Goal: Find specific page/section: Find specific page/section

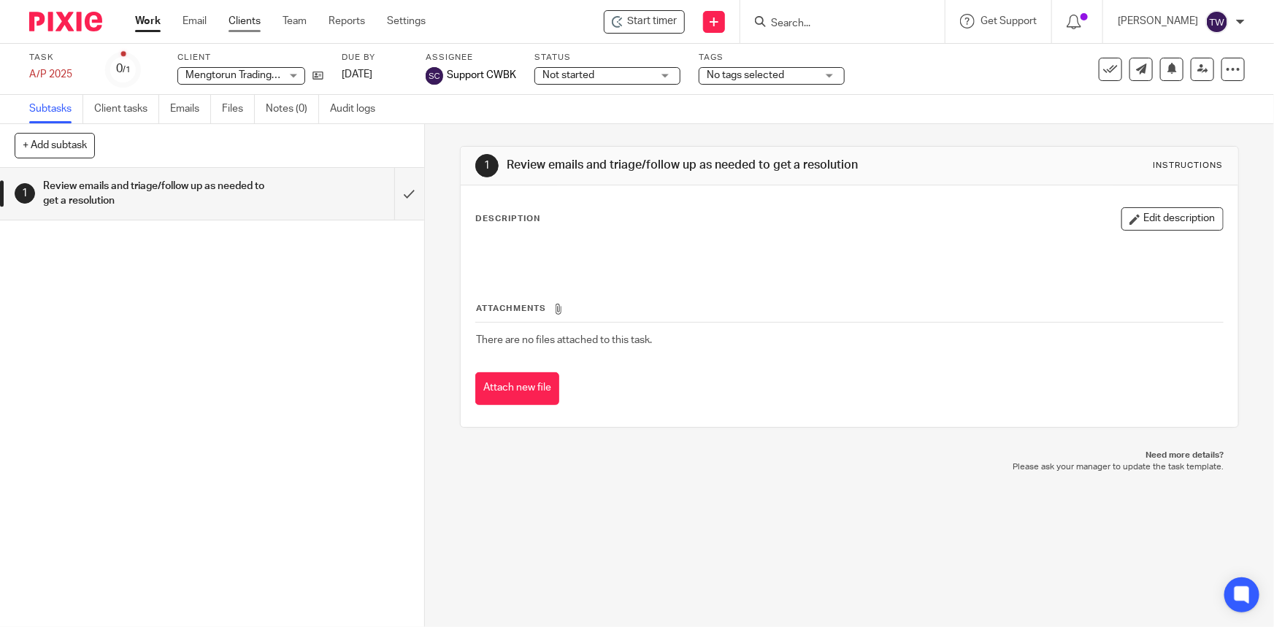
click at [240, 22] on link "Clients" at bounding box center [244, 21] width 32 height 15
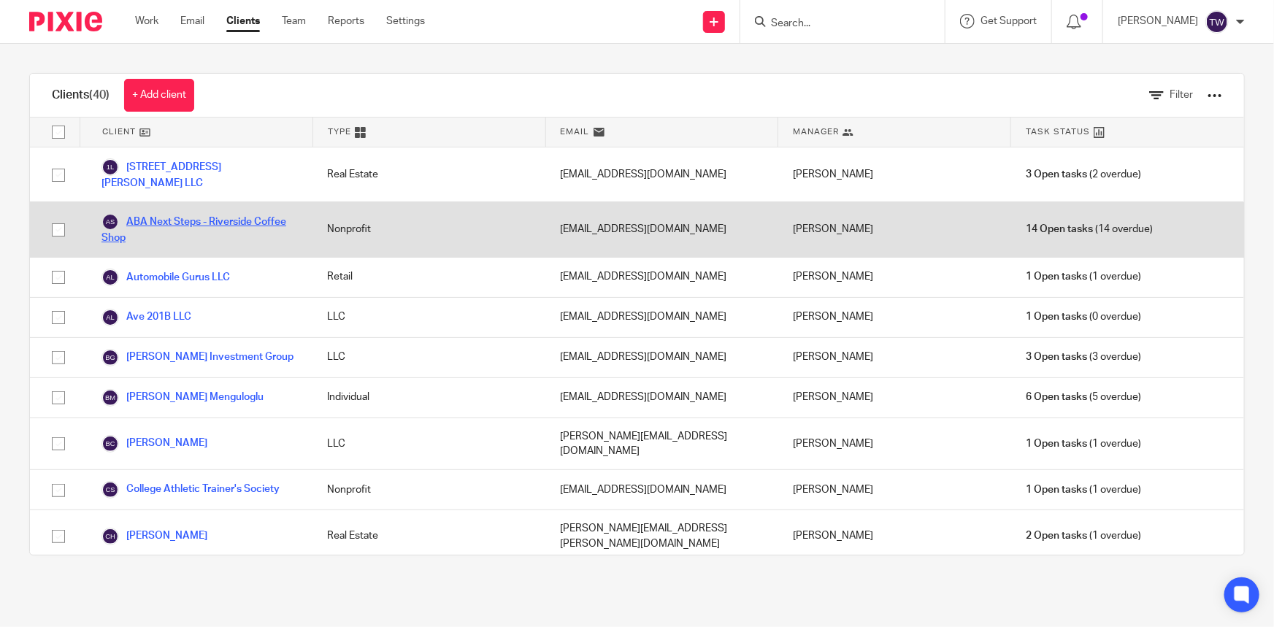
click at [173, 213] on link "ABA Next Steps - Riverside Coffee Shop" at bounding box center [199, 229] width 196 height 32
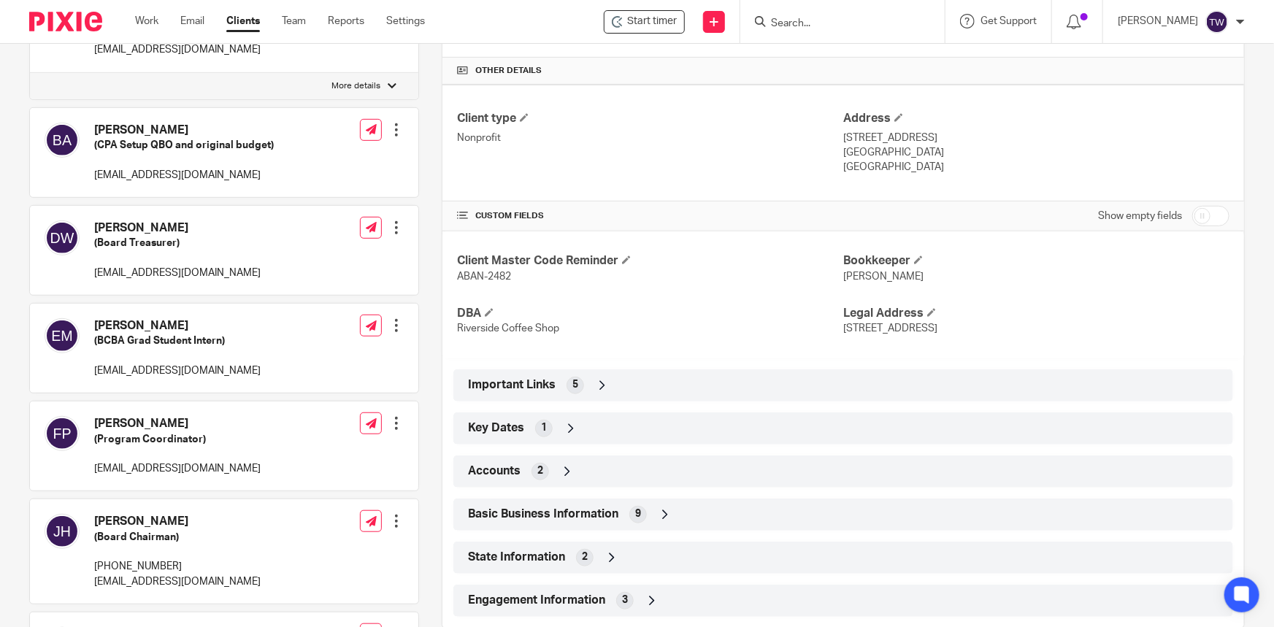
scroll to position [331, 0]
click at [599, 377] on icon at bounding box center [602, 384] width 15 height 15
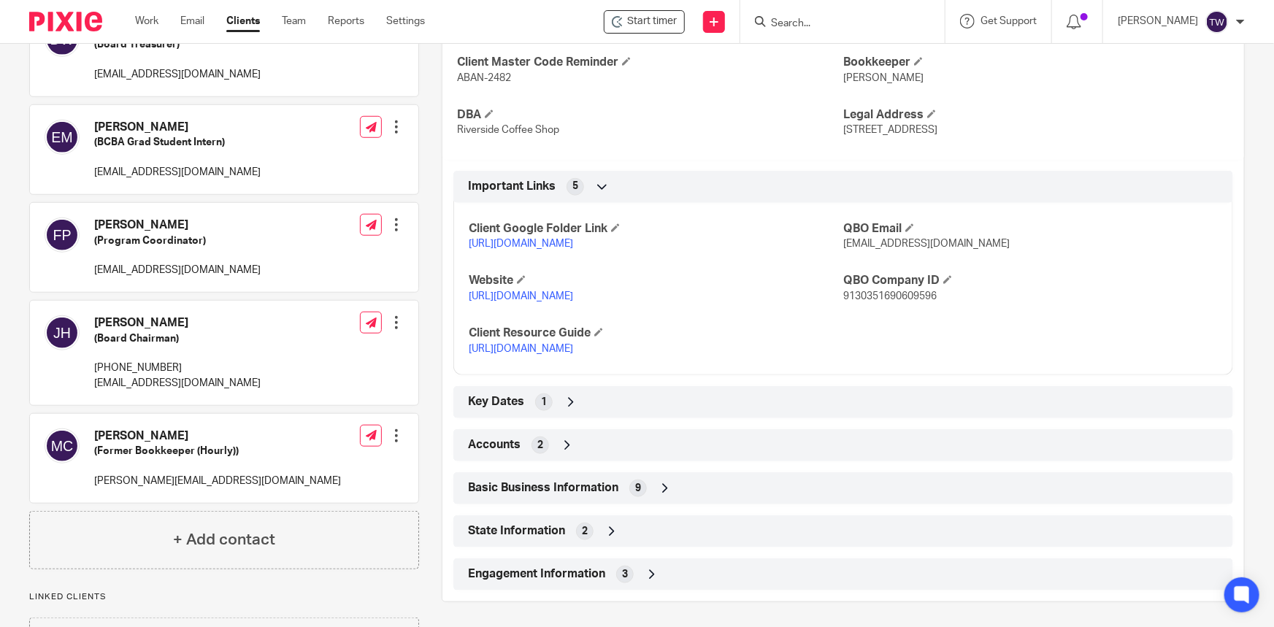
scroll to position [531, 0]
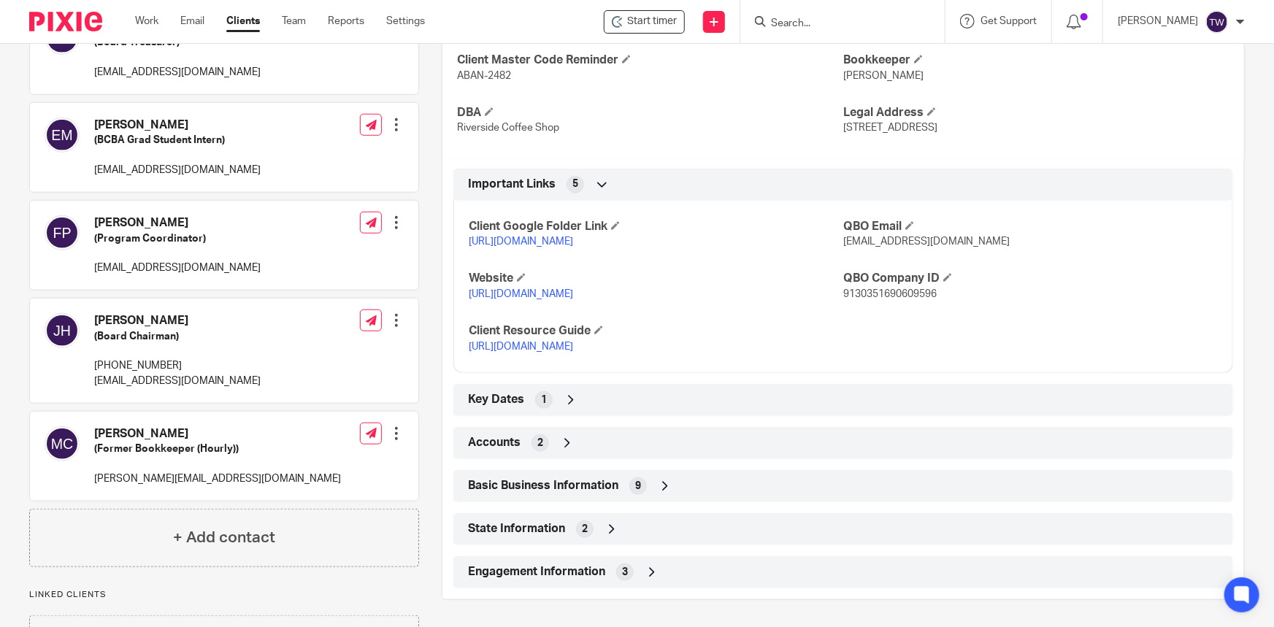
click at [515, 352] on link "https://docs.google.com/document/d/1mTw1PqKhyFyg71SkiURgNeB64xJAqbTymYc0ddPePog…" at bounding box center [521, 347] width 104 height 10
